Goal: Use online tool/utility: Utilize a website feature to perform a specific function

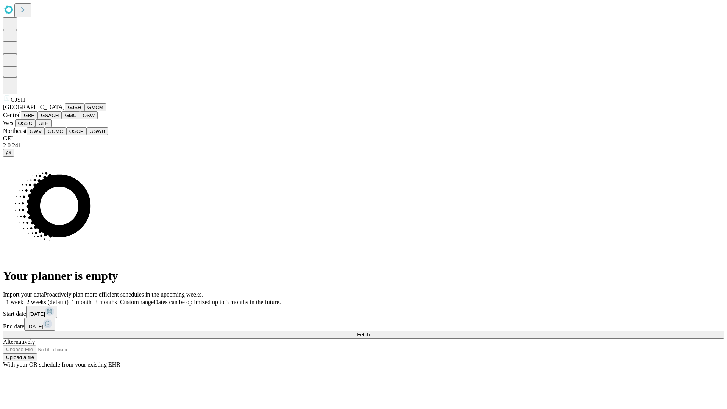
click at [65, 111] on button "GJSH" at bounding box center [75, 107] width 20 height 8
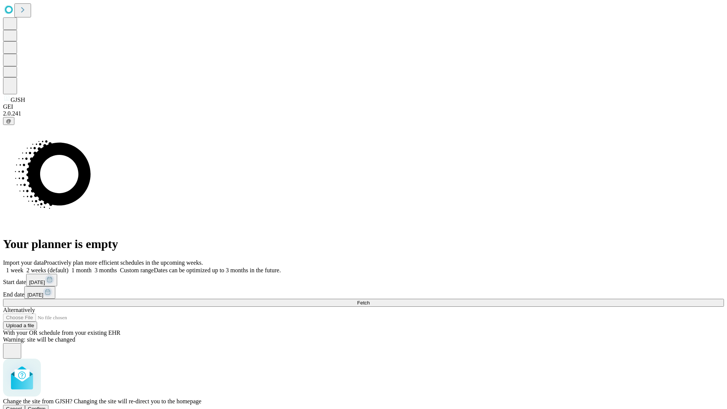
click at [46, 406] on span "Confirm" at bounding box center [37, 409] width 18 height 6
click at [69, 267] on label "2 weeks (default)" at bounding box center [45, 270] width 45 height 6
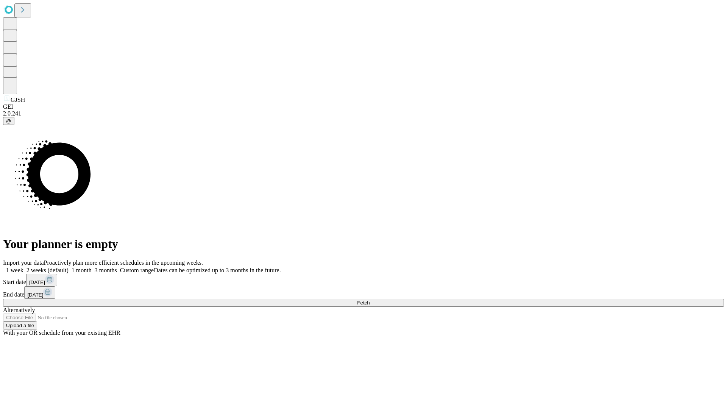
click at [369, 300] on span "Fetch" at bounding box center [363, 303] width 12 height 6
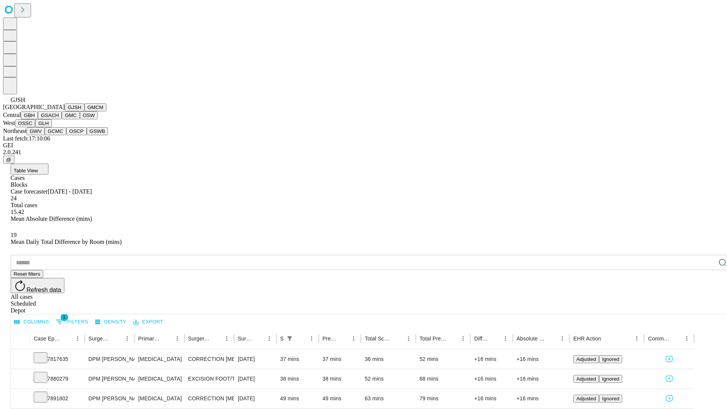
click at [84, 111] on button "GMCM" at bounding box center [95, 107] width 22 height 8
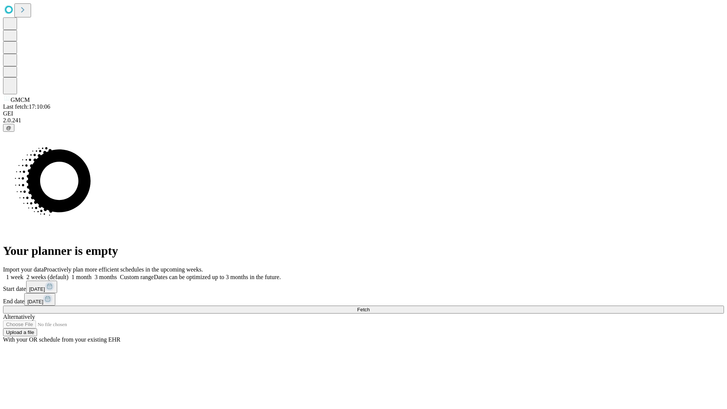
click at [69, 274] on label "2 weeks (default)" at bounding box center [45, 277] width 45 height 6
click at [369, 307] on span "Fetch" at bounding box center [363, 310] width 12 height 6
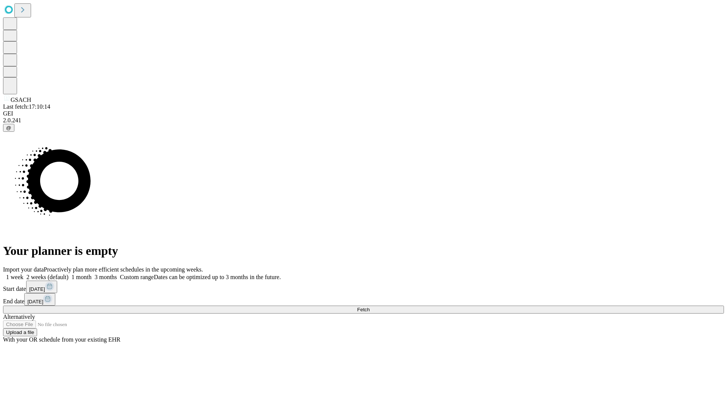
click at [69, 274] on label "2 weeks (default)" at bounding box center [45, 277] width 45 height 6
click at [369, 307] on span "Fetch" at bounding box center [363, 310] width 12 height 6
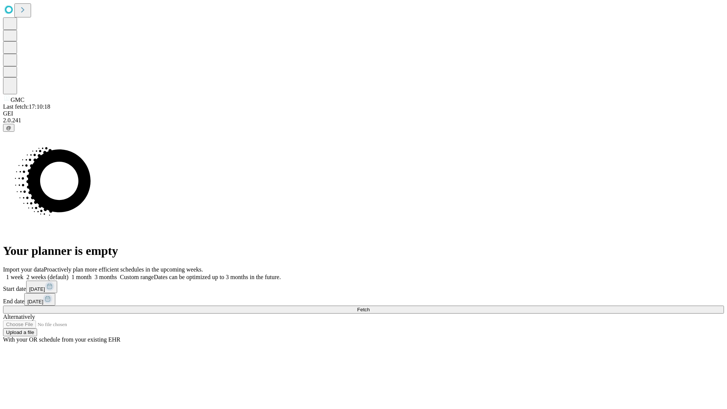
click at [69, 274] on label "2 weeks (default)" at bounding box center [45, 277] width 45 height 6
click at [369, 307] on span "Fetch" at bounding box center [363, 310] width 12 height 6
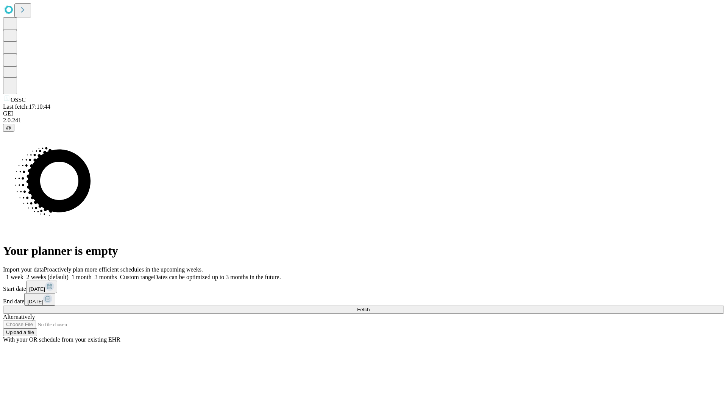
click at [69, 274] on label "2 weeks (default)" at bounding box center [45, 277] width 45 height 6
click at [369, 307] on span "Fetch" at bounding box center [363, 310] width 12 height 6
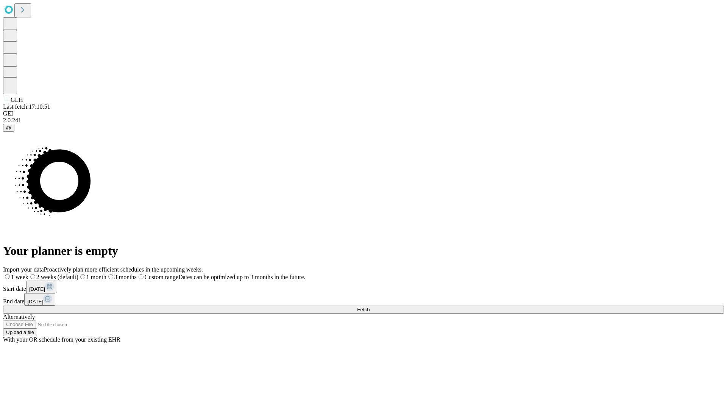
click at [78, 274] on label "2 weeks (default)" at bounding box center [53, 277] width 50 height 6
click at [369, 307] on span "Fetch" at bounding box center [363, 310] width 12 height 6
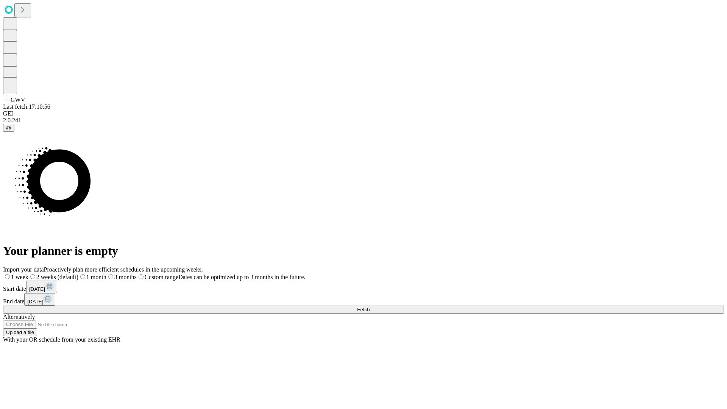
click at [78, 274] on label "2 weeks (default)" at bounding box center [53, 277] width 50 height 6
click at [369, 307] on span "Fetch" at bounding box center [363, 310] width 12 height 6
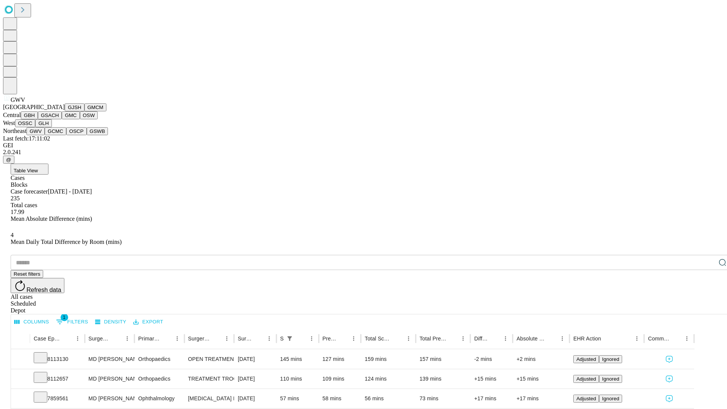
click at [59, 135] on button "GCMC" at bounding box center [56, 131] width 22 height 8
